Goal: Task Accomplishment & Management: Manage account settings

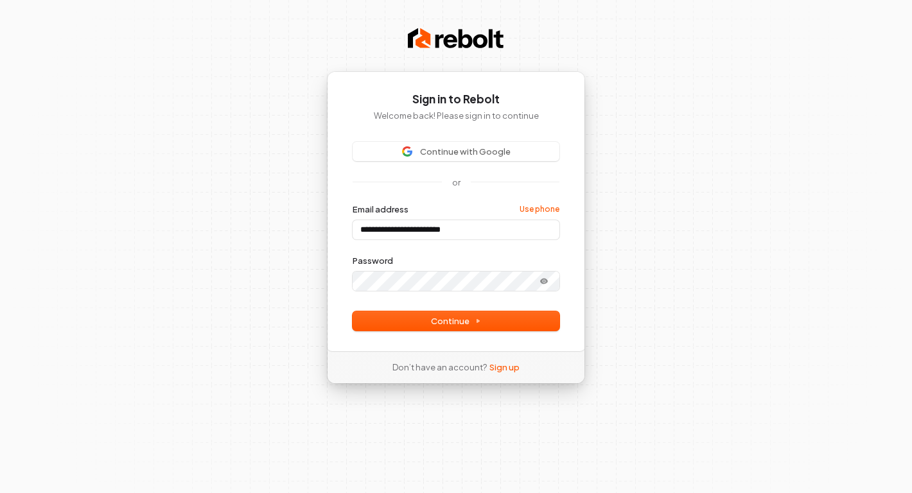
type input "**********"
click at [488, 322] on button "Continue" at bounding box center [455, 320] width 207 height 19
type input "**********"
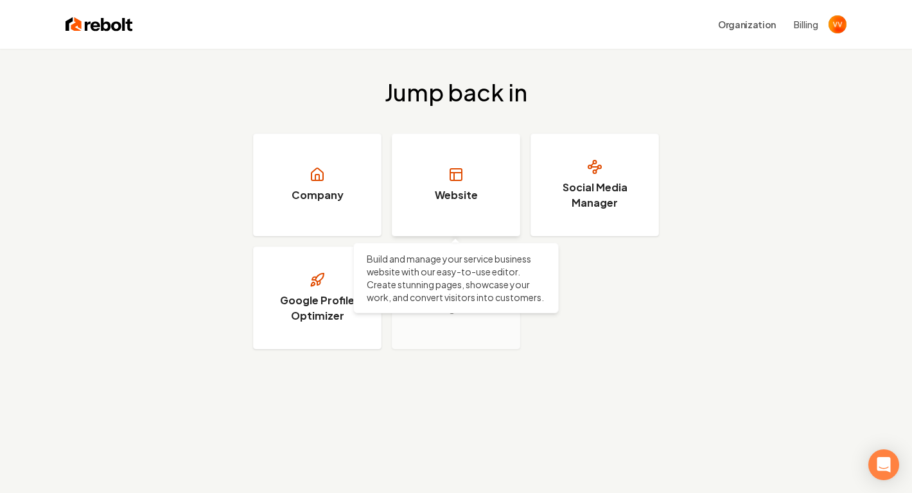
click at [457, 169] on icon at bounding box center [455, 174] width 15 height 15
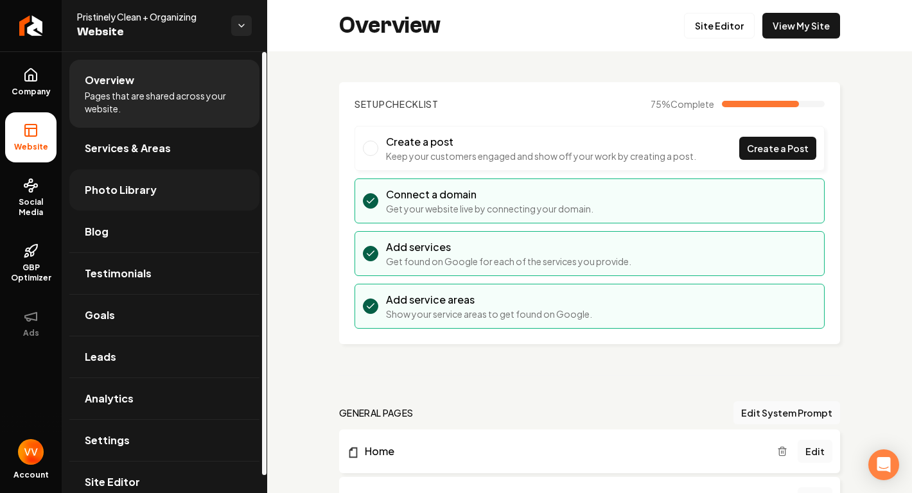
click at [134, 187] on span "Photo Library" at bounding box center [121, 189] width 72 height 15
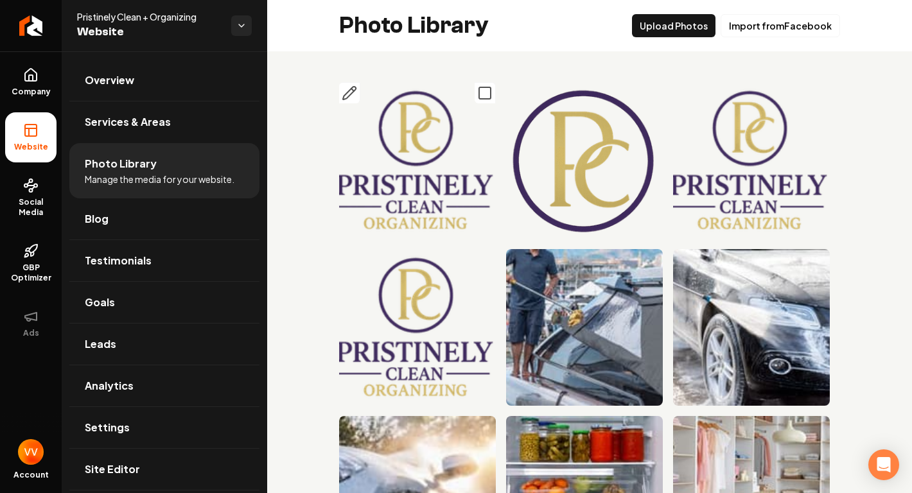
click at [413, 132] on img "Main content area" at bounding box center [417, 160] width 157 height 157
click at [352, 93] on icon "Main content area" at bounding box center [349, 93] width 13 height 13
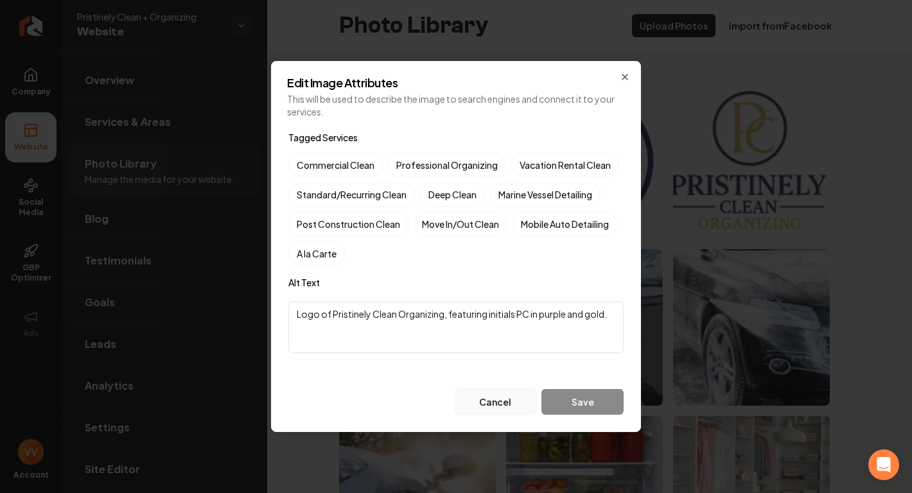
click at [496, 409] on button "Cancel" at bounding box center [495, 402] width 82 height 26
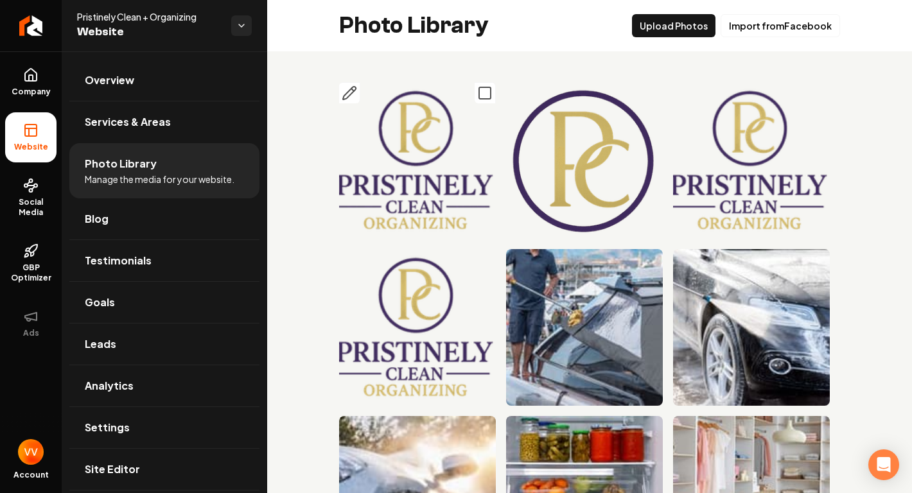
click at [460, 155] on img "Main content area" at bounding box center [417, 160] width 157 height 157
click at [763, 166] on img "Main content area" at bounding box center [751, 160] width 157 height 157
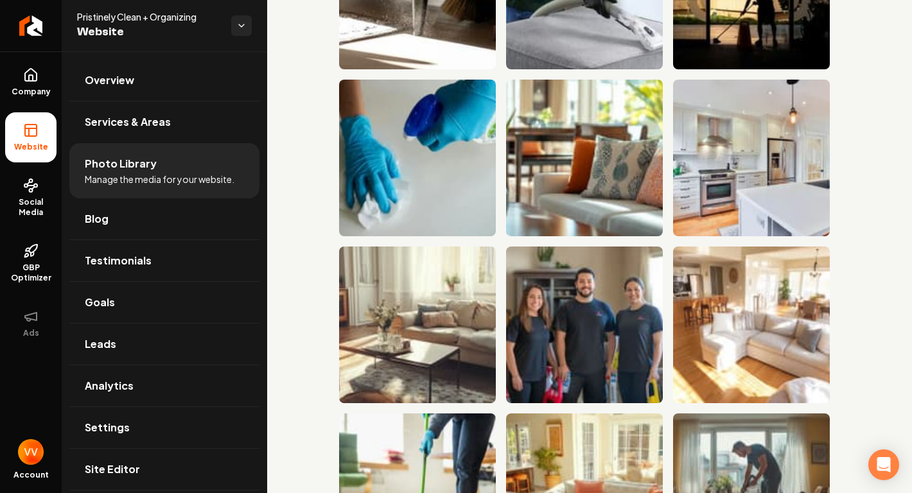
scroll to position [1177, 0]
